Goal: Find specific page/section: Find specific page/section

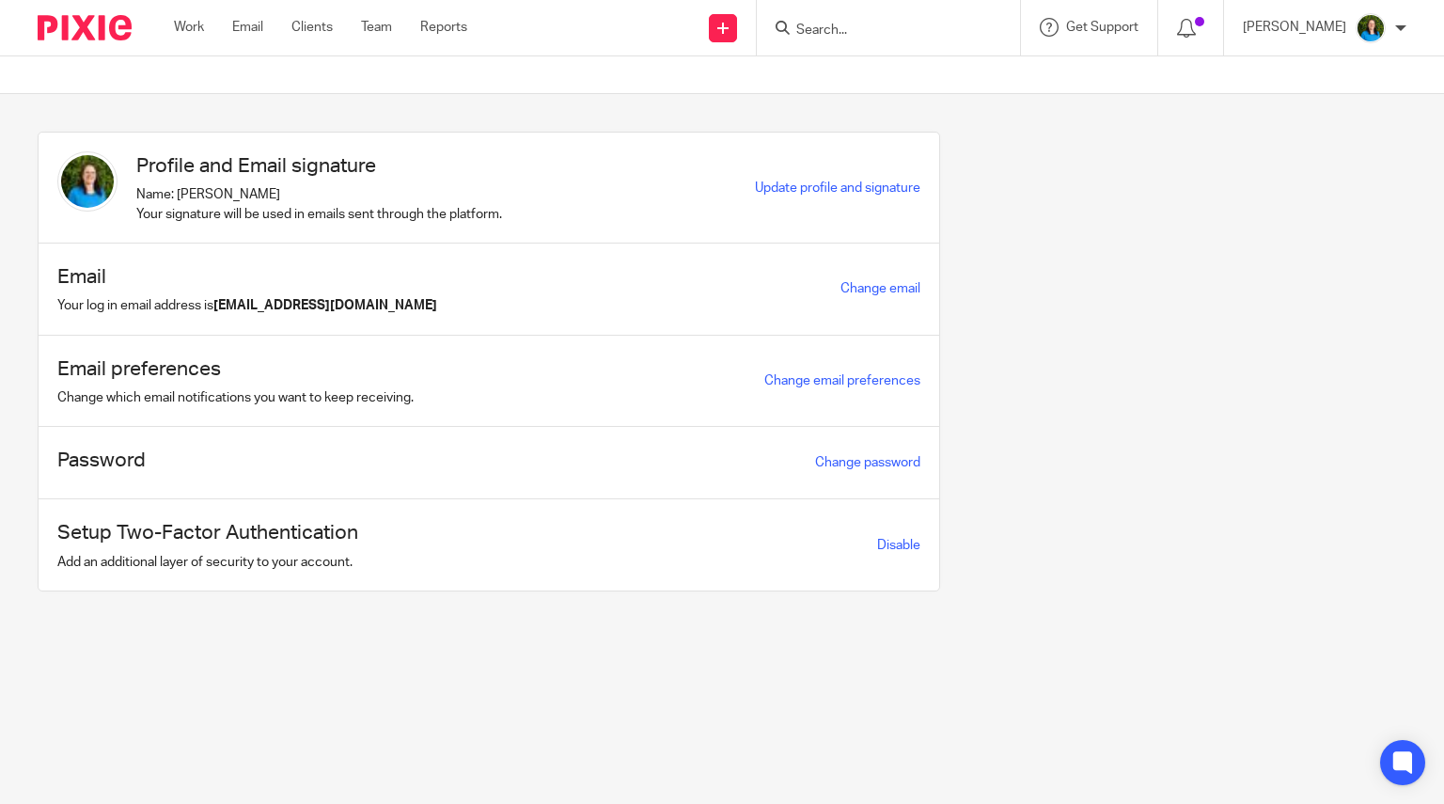
click at [865, 24] on input "Search" at bounding box center [878, 31] width 169 height 17
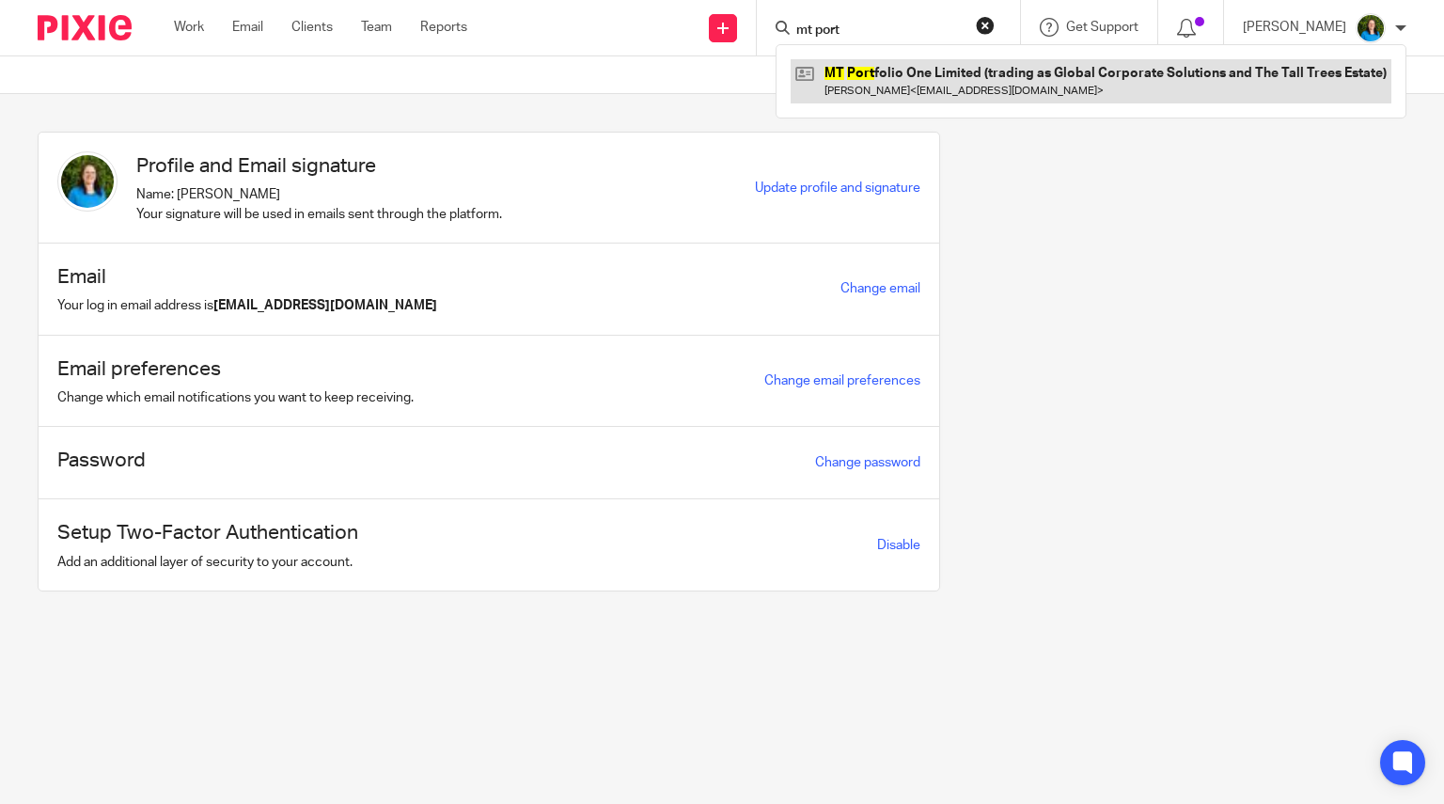
type input "mt port"
click at [922, 71] on link at bounding box center [1091, 80] width 601 height 43
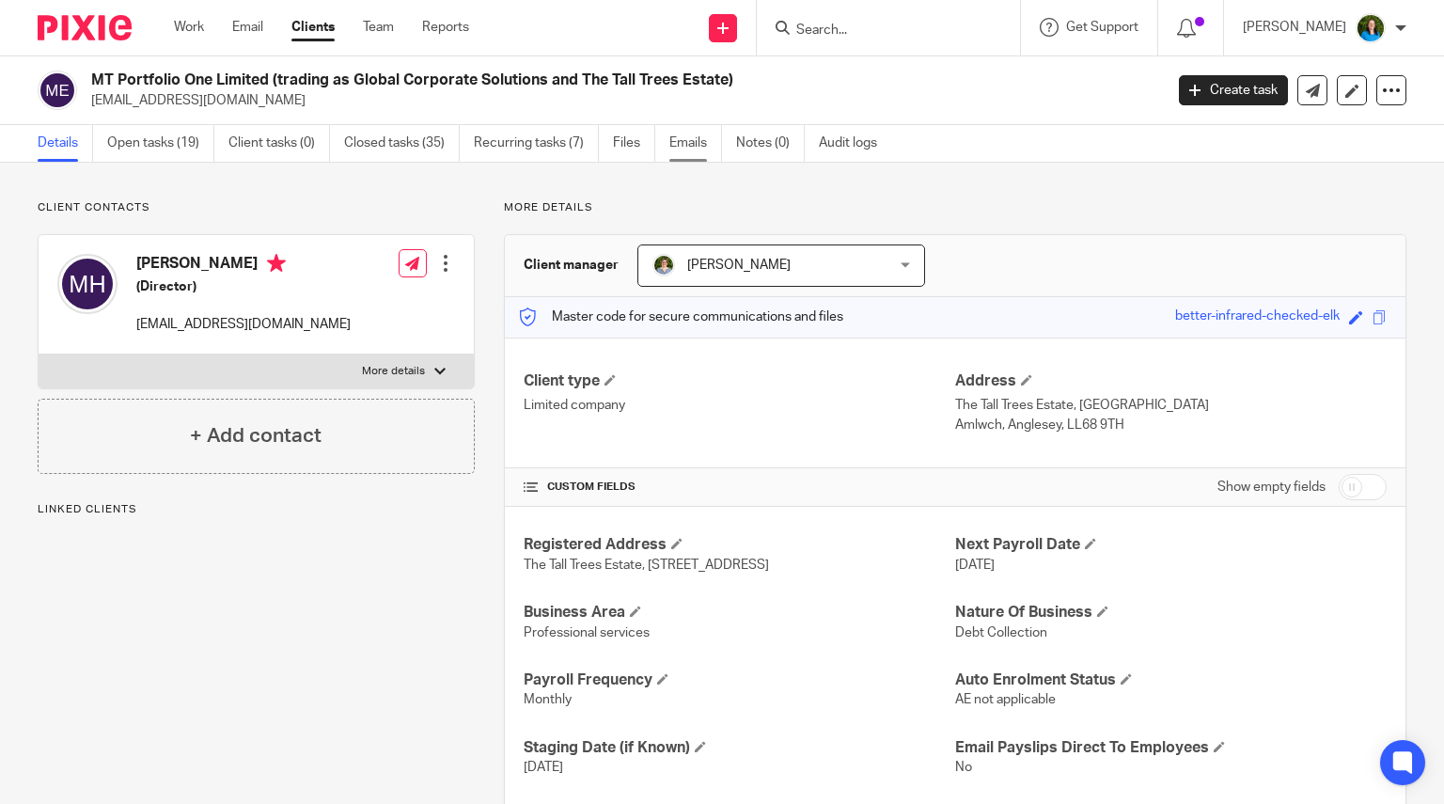
click at [699, 138] on link "Emails" at bounding box center [695, 143] width 53 height 37
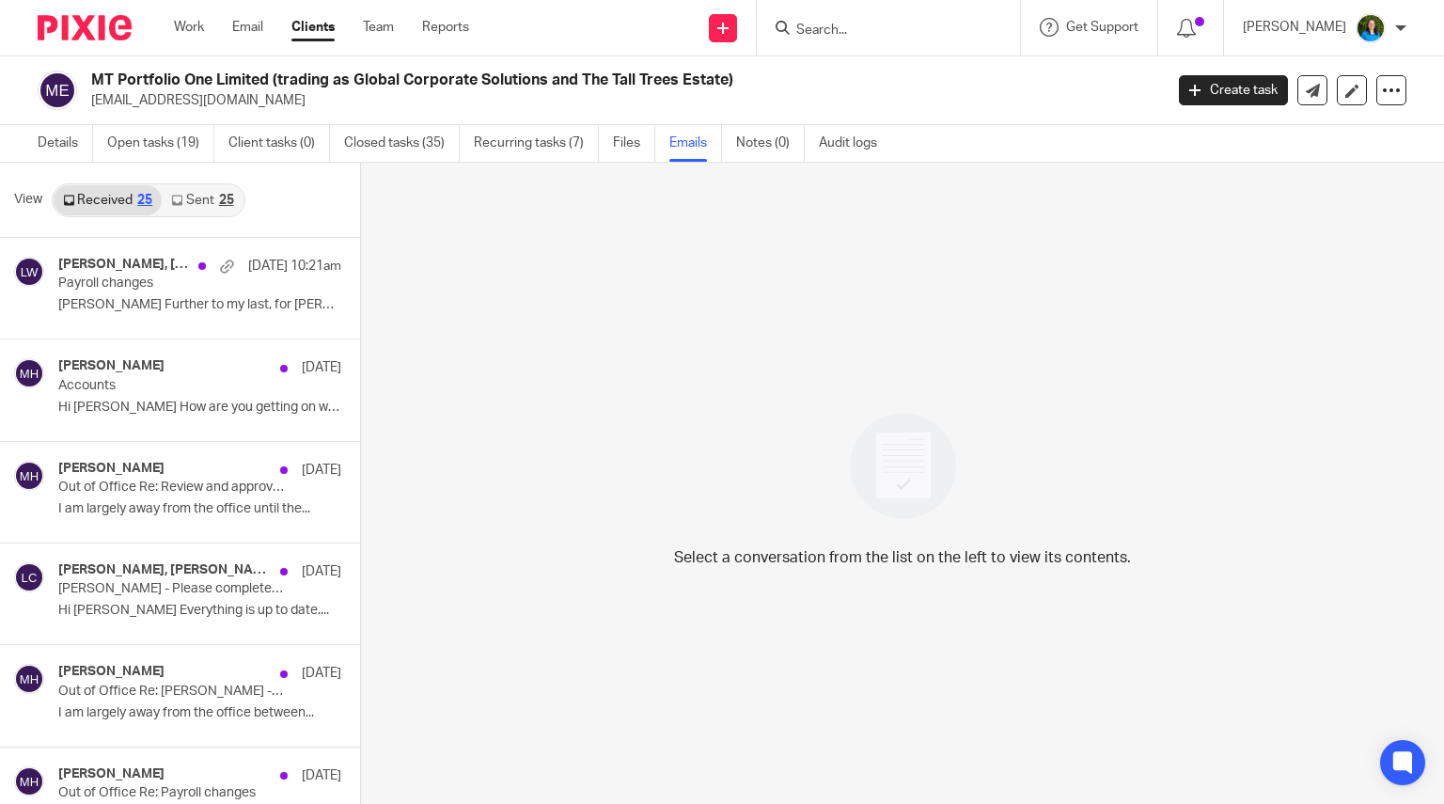
click at [202, 200] on link "Sent 25" at bounding box center [202, 200] width 81 height 30
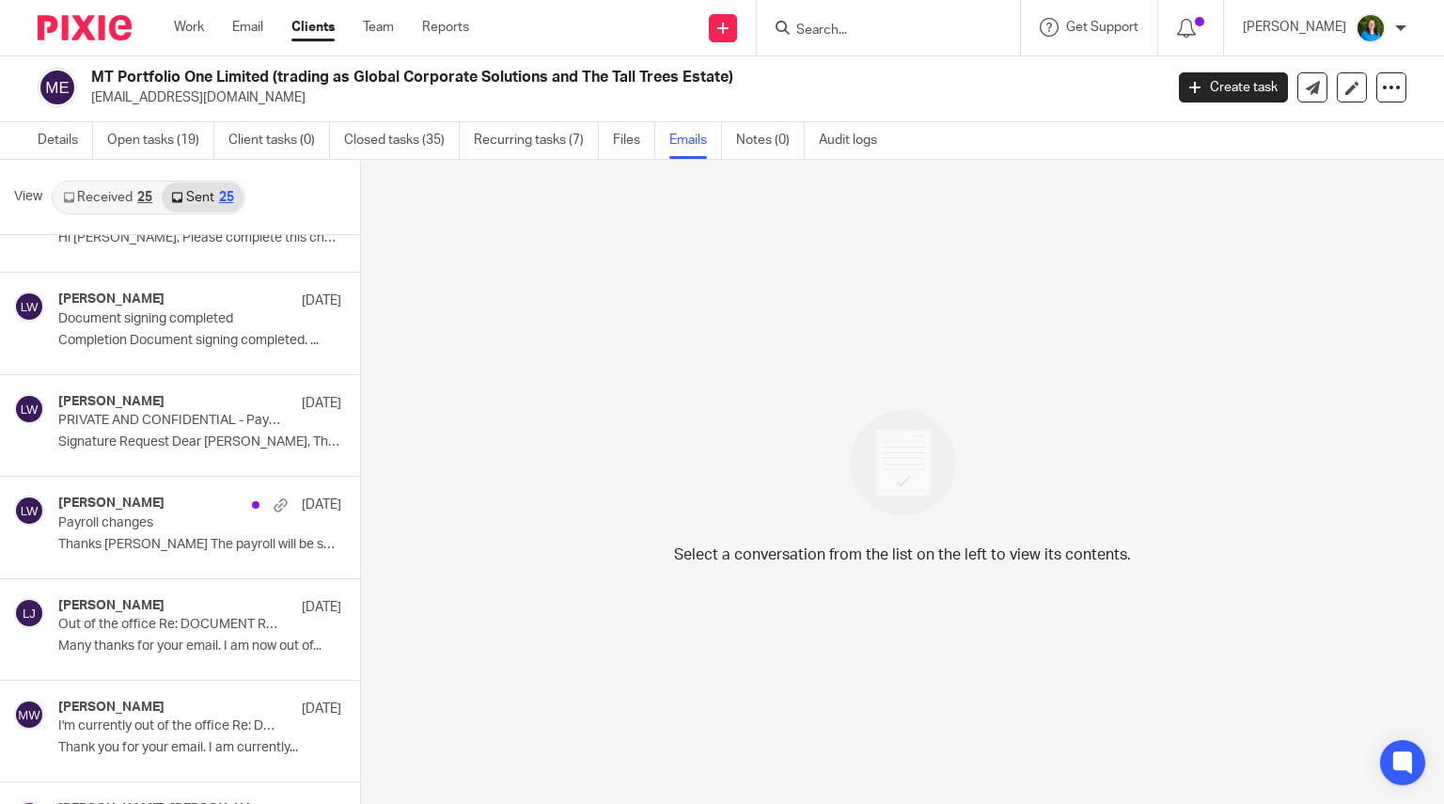
scroll to position [376, 0]
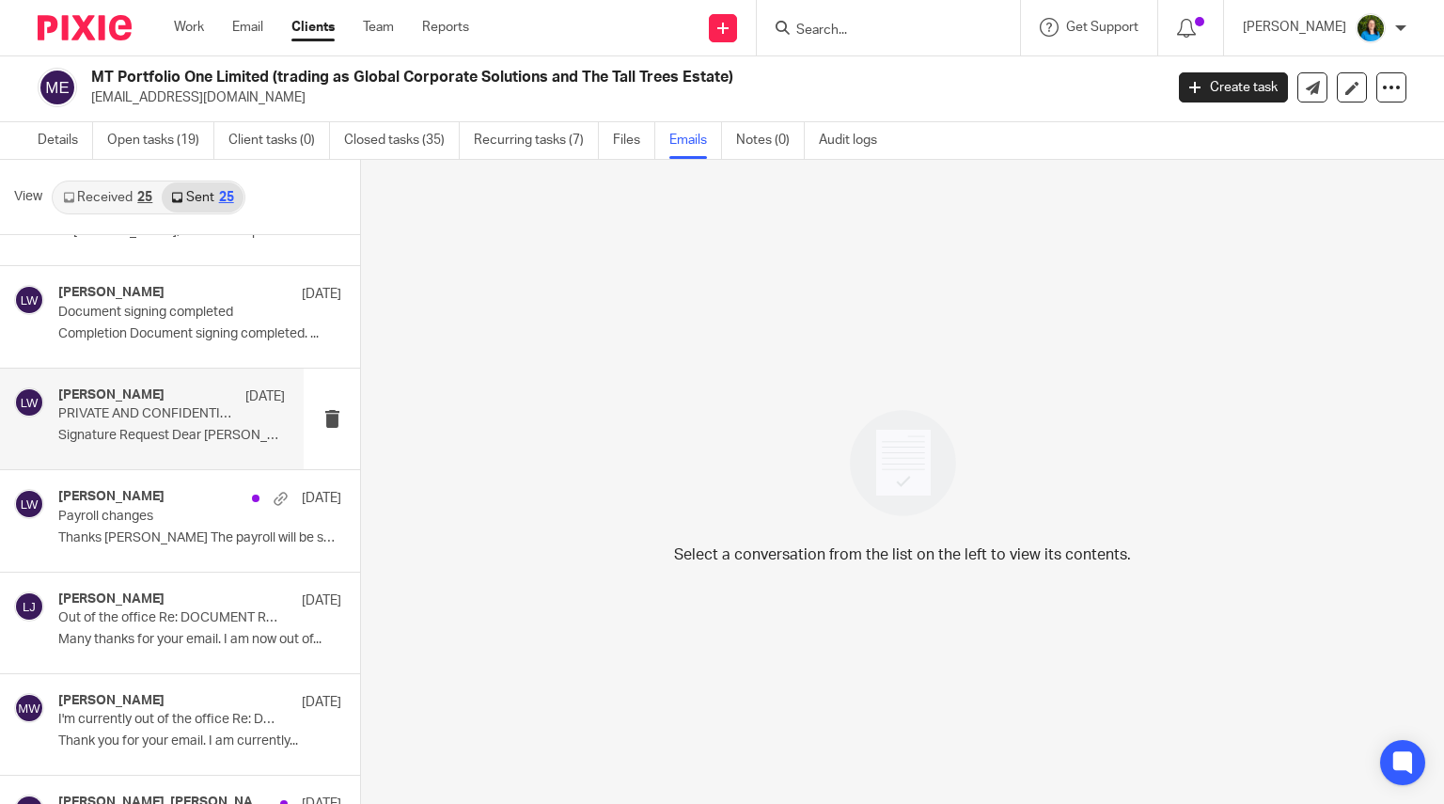
click at [169, 430] on p "Signature Request Dear Mike, The..." at bounding box center [171, 436] width 227 height 16
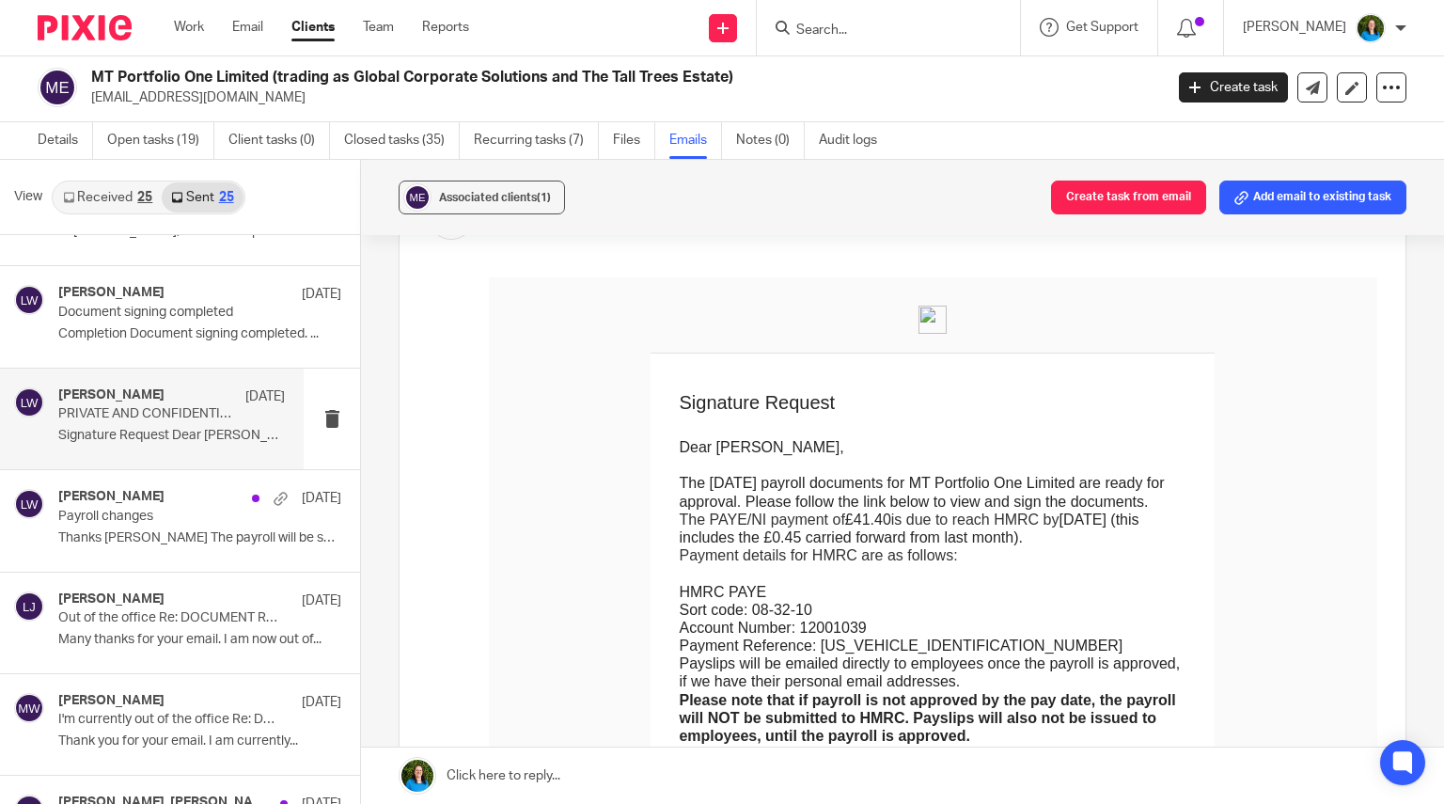
scroll to position [188, 0]
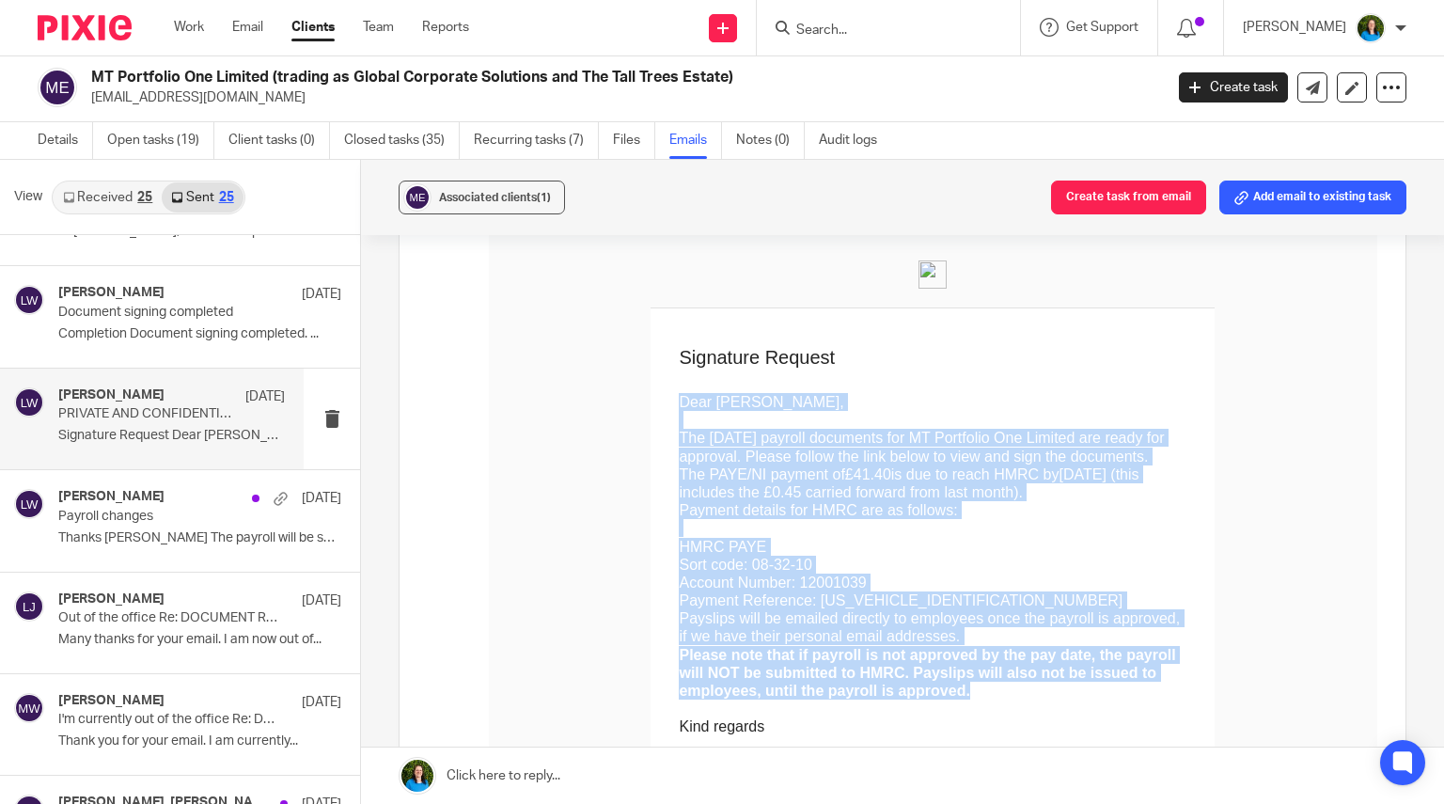
drag, startPoint x: 568, startPoint y: 402, endPoint x: 1257, endPoint y: 667, distance: 738.2
click at [1186, 667] on td "Dear Mike, The August 2025 payroll documents for MT Portfolio One Limited are r…" at bounding box center [933, 578] width 508 height 421
copy td "Dear Mike, The August 2025 payroll documents for MT Portfolio One Limited are r…"
